Goal: Task Accomplishment & Management: Use online tool/utility

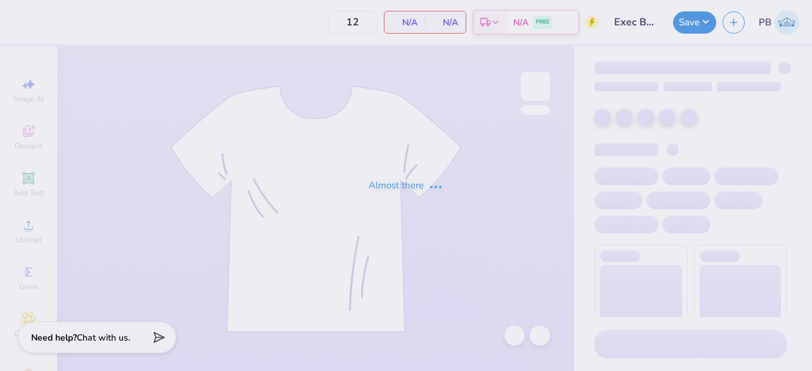
type input "Exec Board Merch"
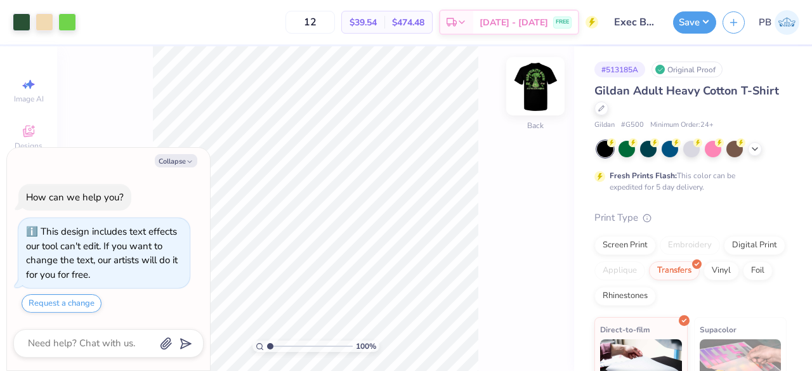
click at [532, 90] on img at bounding box center [535, 86] width 51 height 51
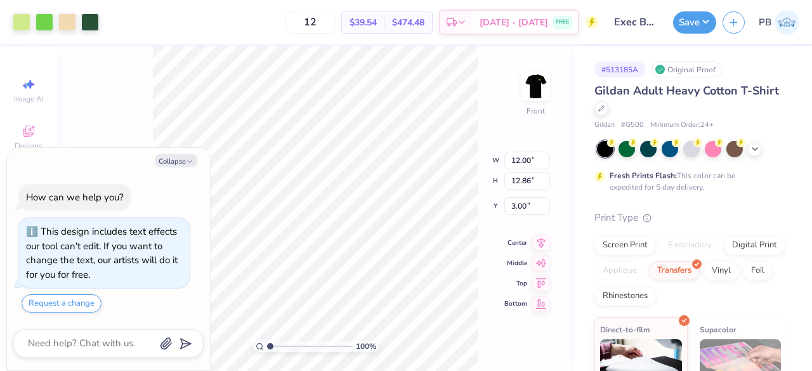
type textarea "x"
type input "9.79"
type input "10.49"
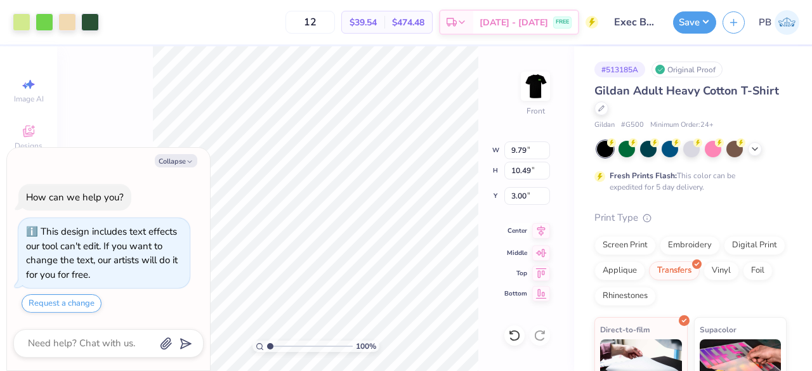
click at [540, 226] on icon at bounding box center [541, 230] width 8 height 11
click at [700, 25] on button "Save" at bounding box center [694, 21] width 43 height 22
type textarea "x"
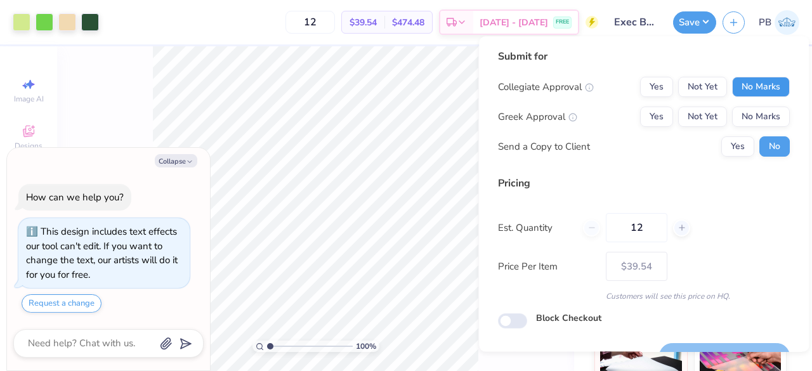
click at [762, 88] on button "No Marks" at bounding box center [761, 87] width 58 height 20
click at [700, 117] on button "Not Yet" at bounding box center [702, 117] width 49 height 20
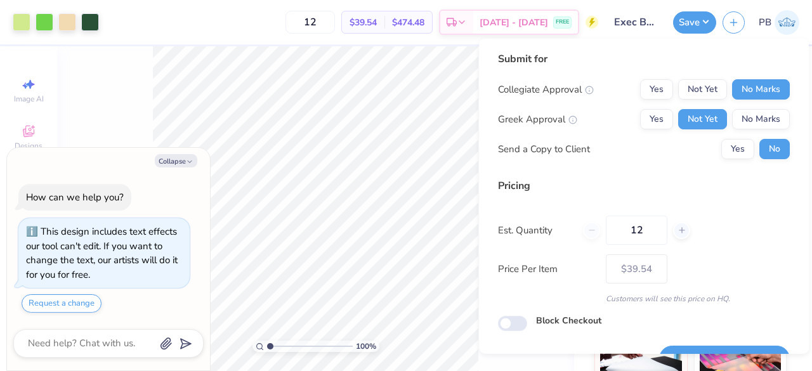
scroll to position [29, 0]
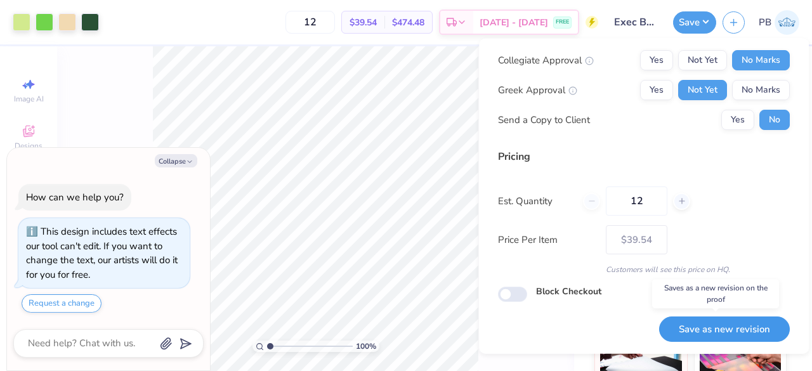
click at [717, 322] on button "Save as new revision" at bounding box center [724, 329] width 131 height 26
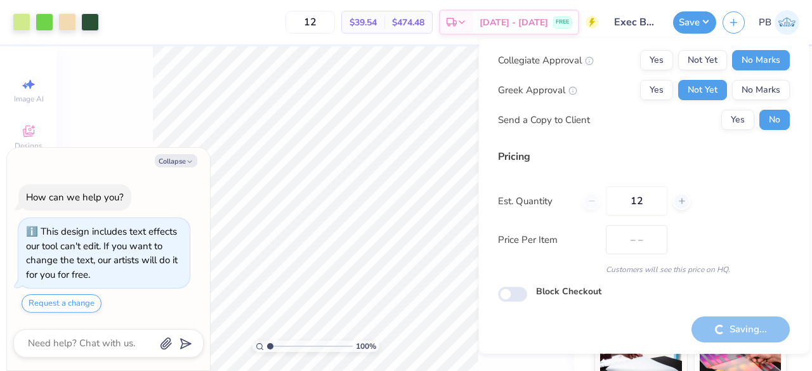
type input "$39.54"
type textarea "x"
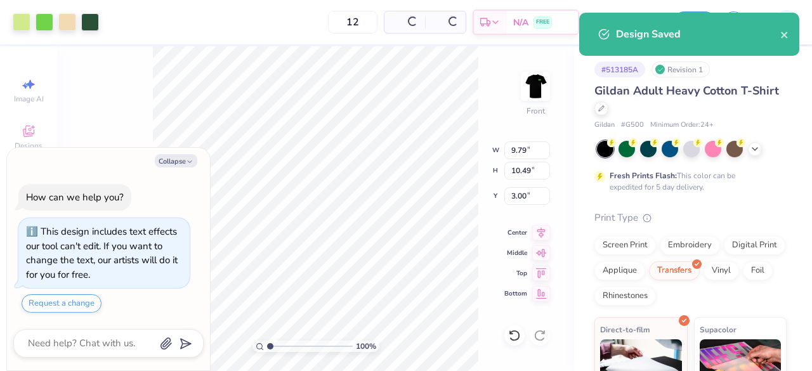
type input "– –"
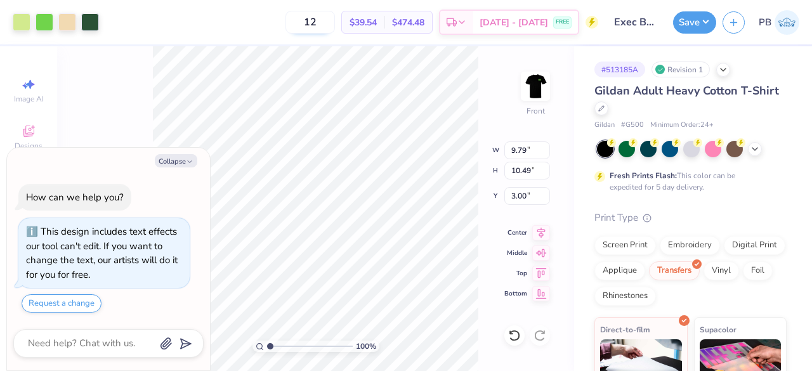
click at [335, 25] on input "12" at bounding box center [309, 22] width 49 height 23
type input "1"
click at [329, 23] on input "06" at bounding box center [309, 22] width 49 height 23
click at [335, 23] on input "6" at bounding box center [309, 22] width 49 height 23
type input "12"
